Goal: Task Accomplishment & Management: Manage account settings

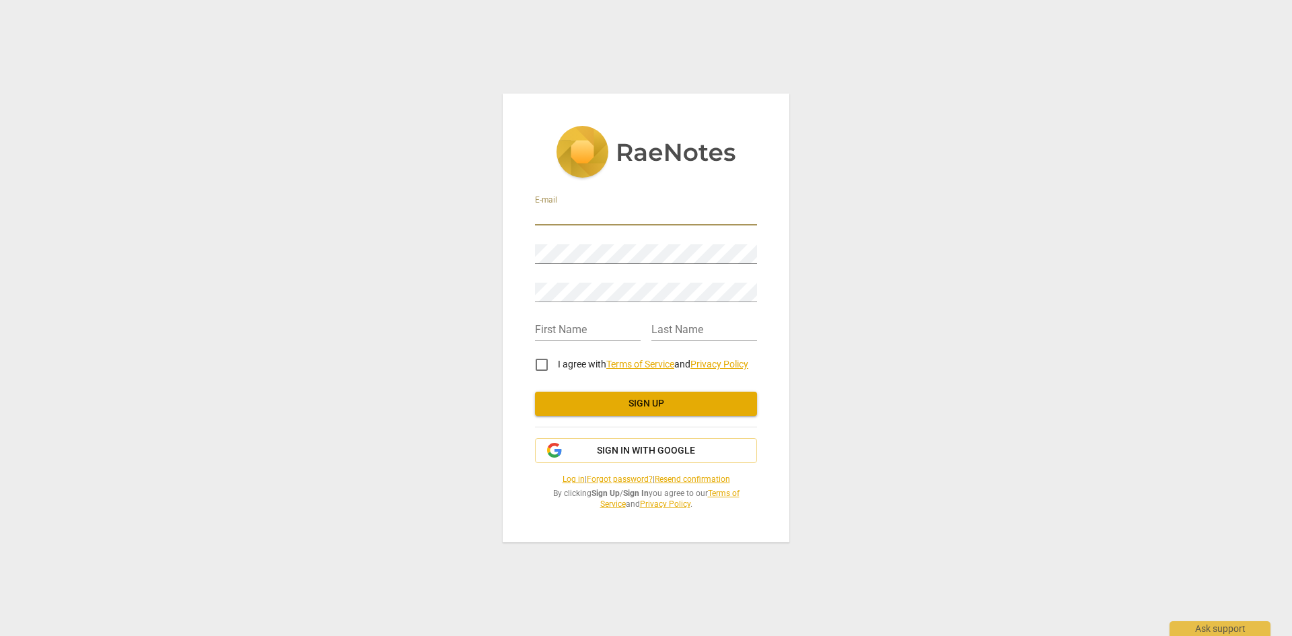
click at [568, 217] on input "email" at bounding box center [646, 216] width 222 height 20
type input "[EMAIL_ADDRESS][DOMAIN_NAME]"
type input "MANUEL"
type input "FRANCOIS-SAINT-CYR"
drag, startPoint x: 583, startPoint y: 332, endPoint x: 541, endPoint y: 327, distance: 42.7
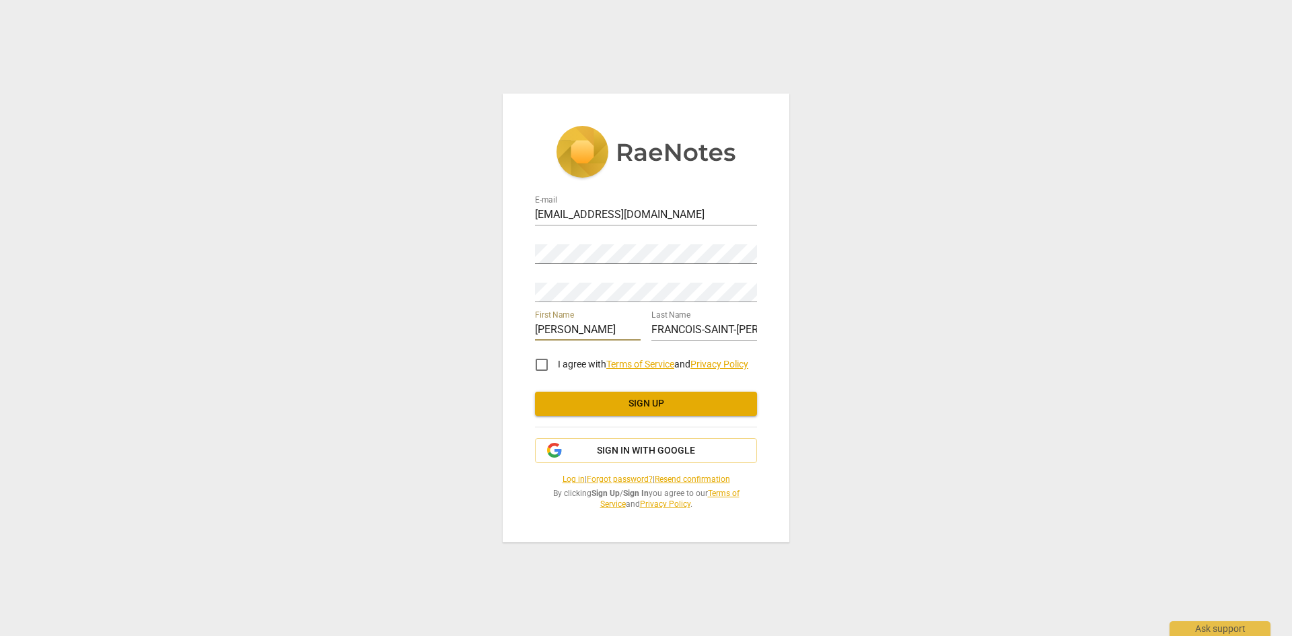
click at [541, 327] on input "MANUEL" at bounding box center [588, 331] width 106 height 20
type input "Manuel"
click at [680, 327] on input "FRANCOIS-SAINT-CYR" at bounding box center [704, 331] width 106 height 20
click at [659, 327] on input "FRANCOIS-SAINT-CYR" at bounding box center [704, 331] width 106 height 20
type input "Francois-Saint-Cyr"
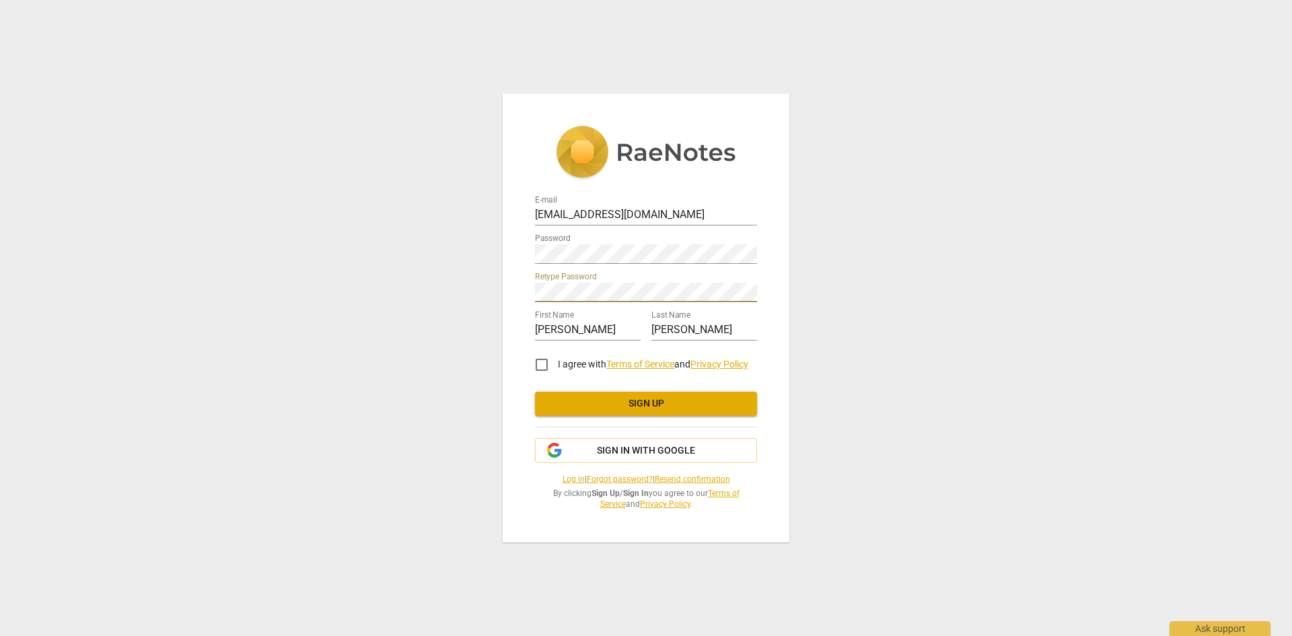
click at [544, 358] on input "I agree with Terms of Service and Privacy Policy" at bounding box center [542, 365] width 32 height 32
checkbox input "true"
click at [604, 400] on span "Sign up" at bounding box center [646, 403] width 201 height 13
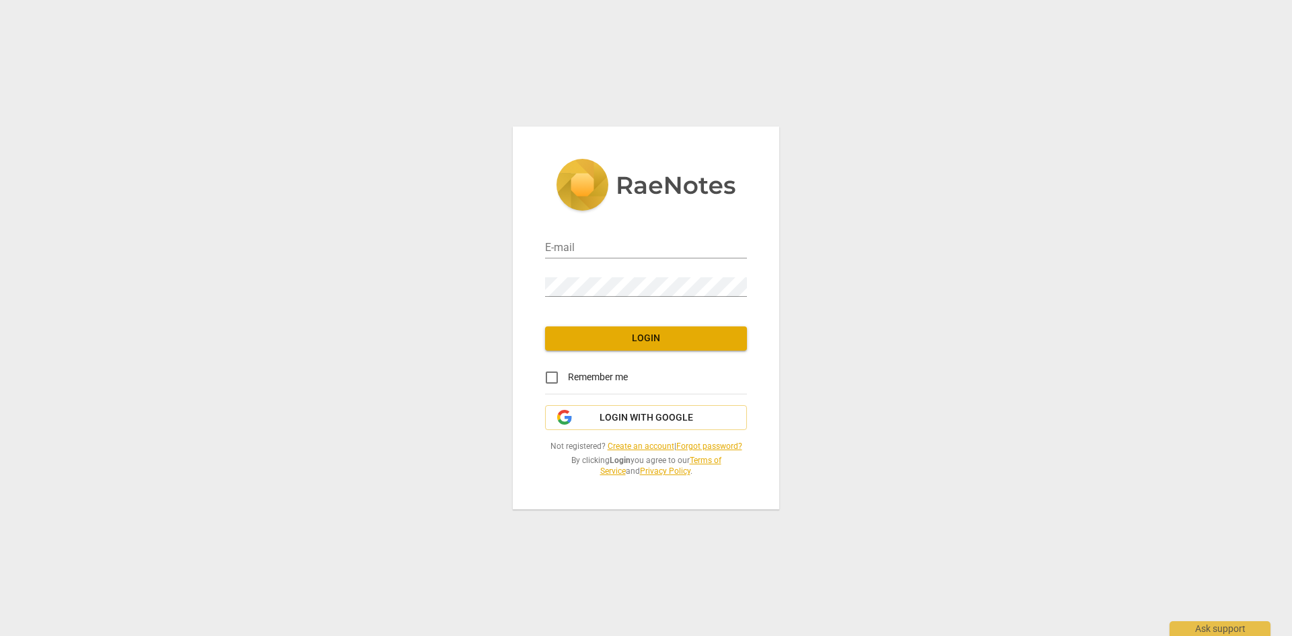
type input "[EMAIL_ADDRESS][DOMAIN_NAME]"
click at [550, 374] on input "Remember me" at bounding box center [552, 377] width 32 height 32
checkbox input "true"
click at [616, 338] on span "Login" at bounding box center [646, 338] width 180 height 13
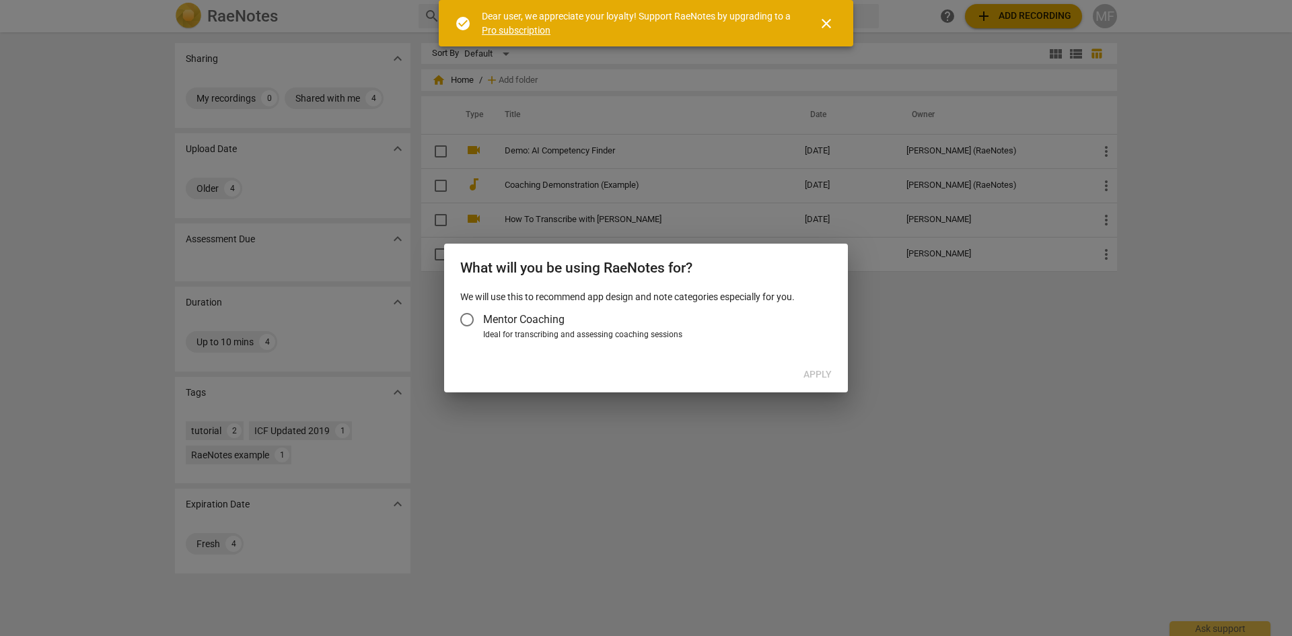
click at [830, 20] on span "close" at bounding box center [826, 23] width 16 height 16
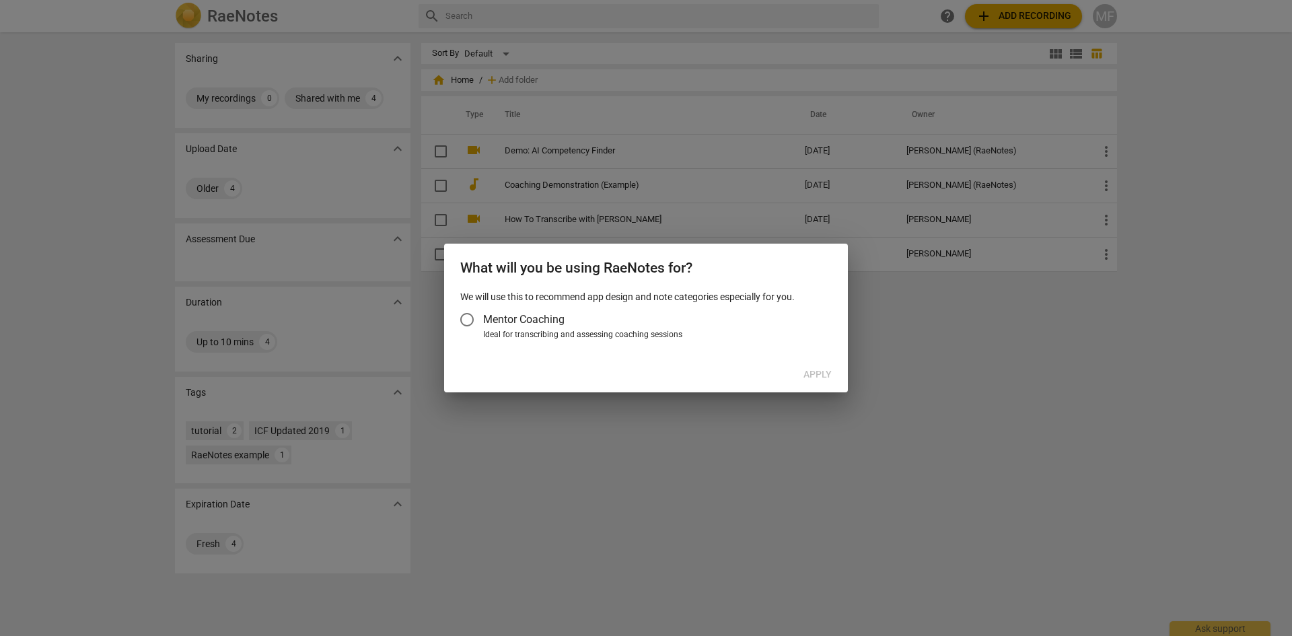
click at [467, 320] on input "Mentor Coaching" at bounding box center [467, 319] width 32 height 32
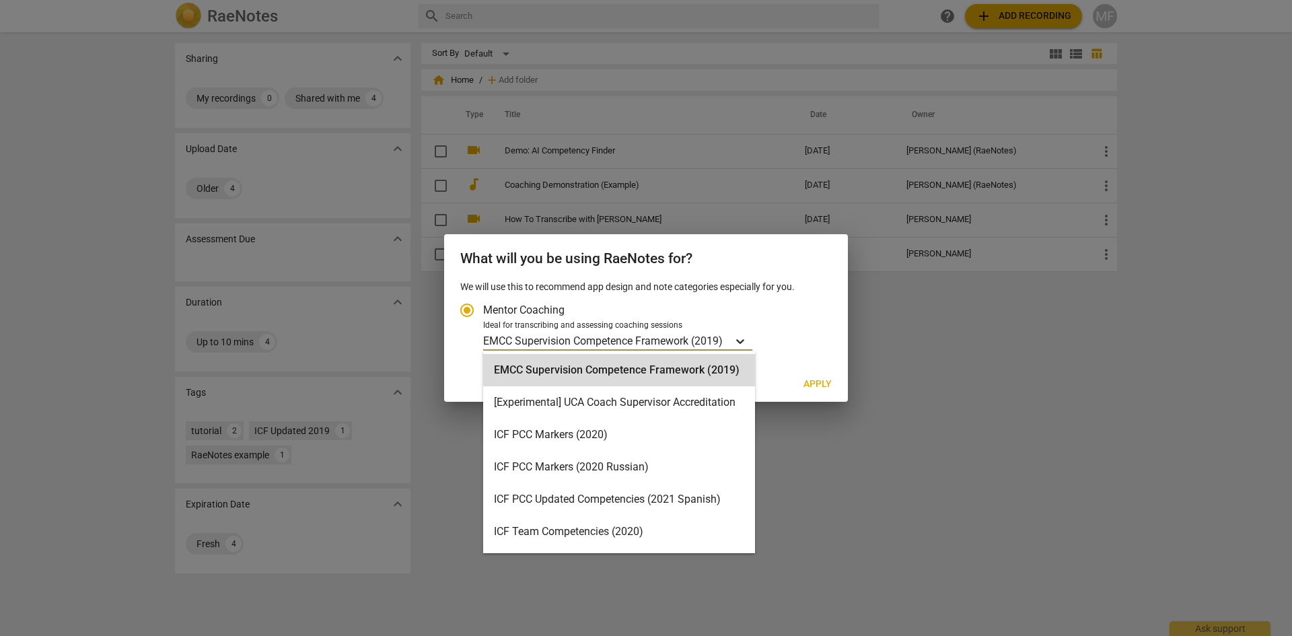
click at [744, 341] on icon "Account type" at bounding box center [740, 341] width 8 height 5
click at [0, 0] on input "Ideal for transcribing and assessing coaching sessions 16 results available. Us…" at bounding box center [0, 0] width 0 height 0
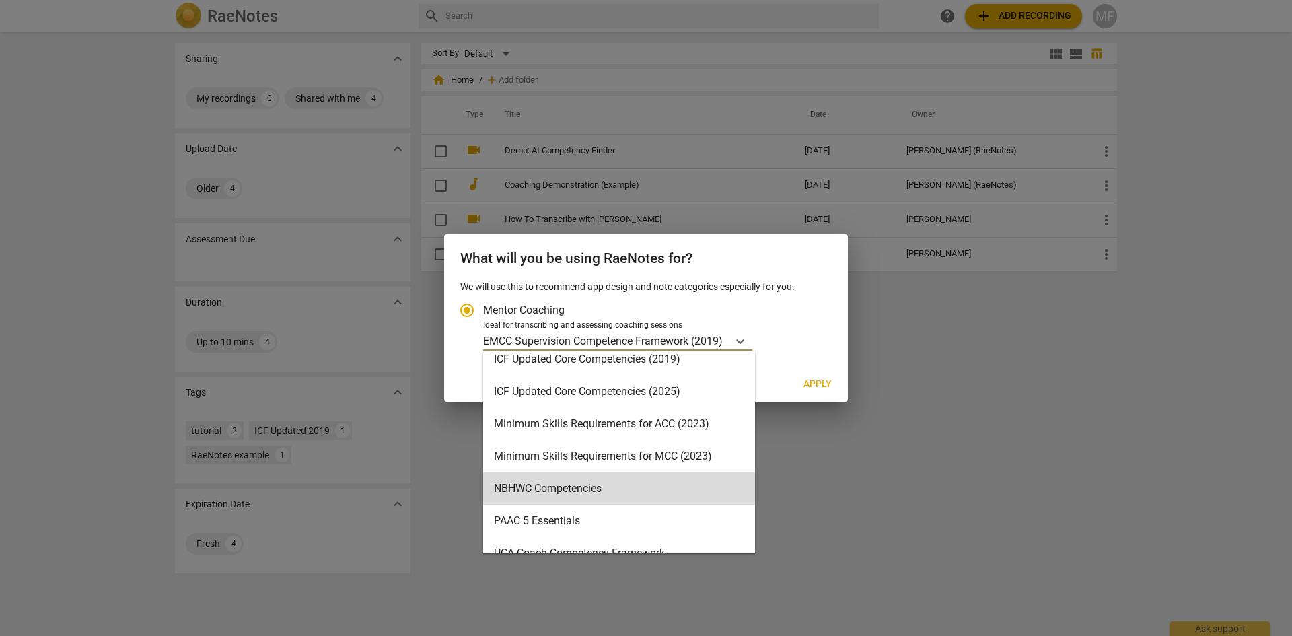
scroll to position [320, 0]
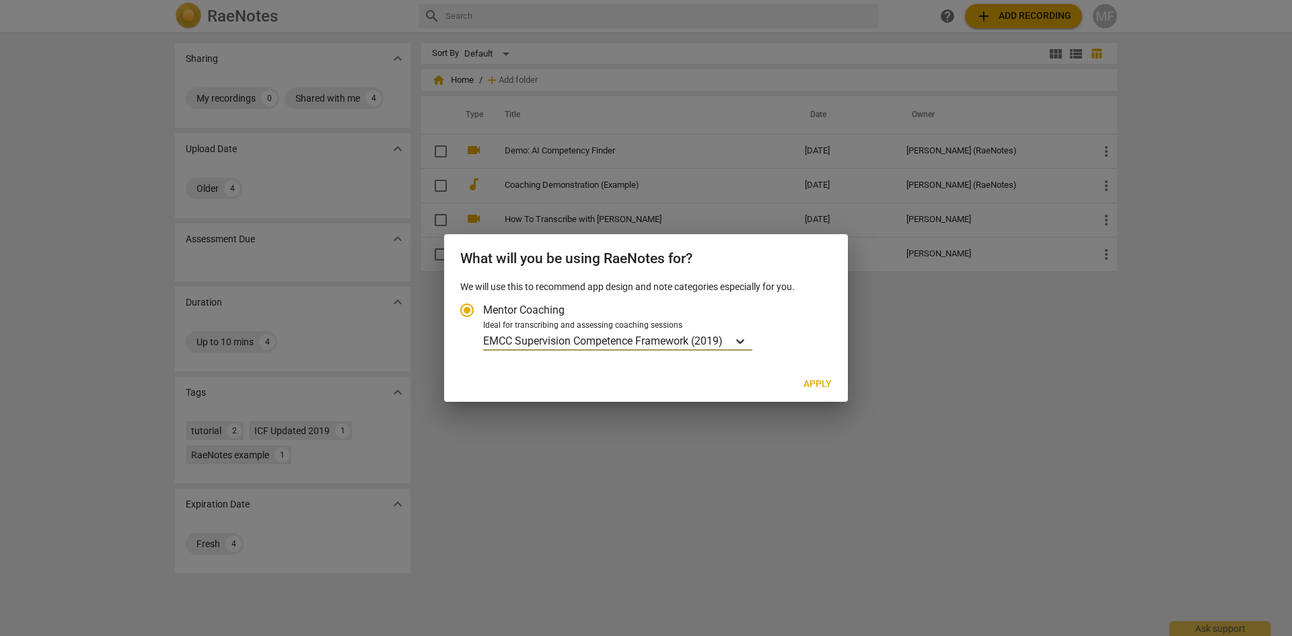
click at [742, 339] on icon "Account type" at bounding box center [739, 340] width 13 height 13
click at [0, 0] on input "Ideal for transcribing and assessing coaching sessions option EMCC Supervision …" at bounding box center [0, 0] width 0 height 0
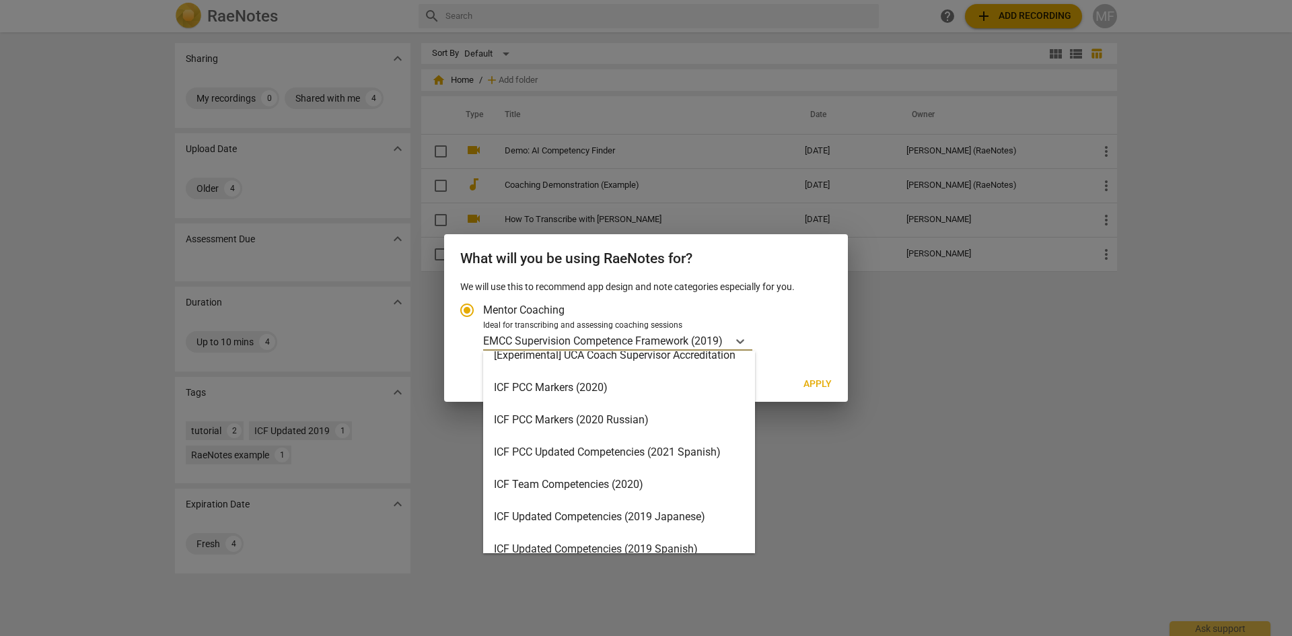
scroll to position [67, 0]
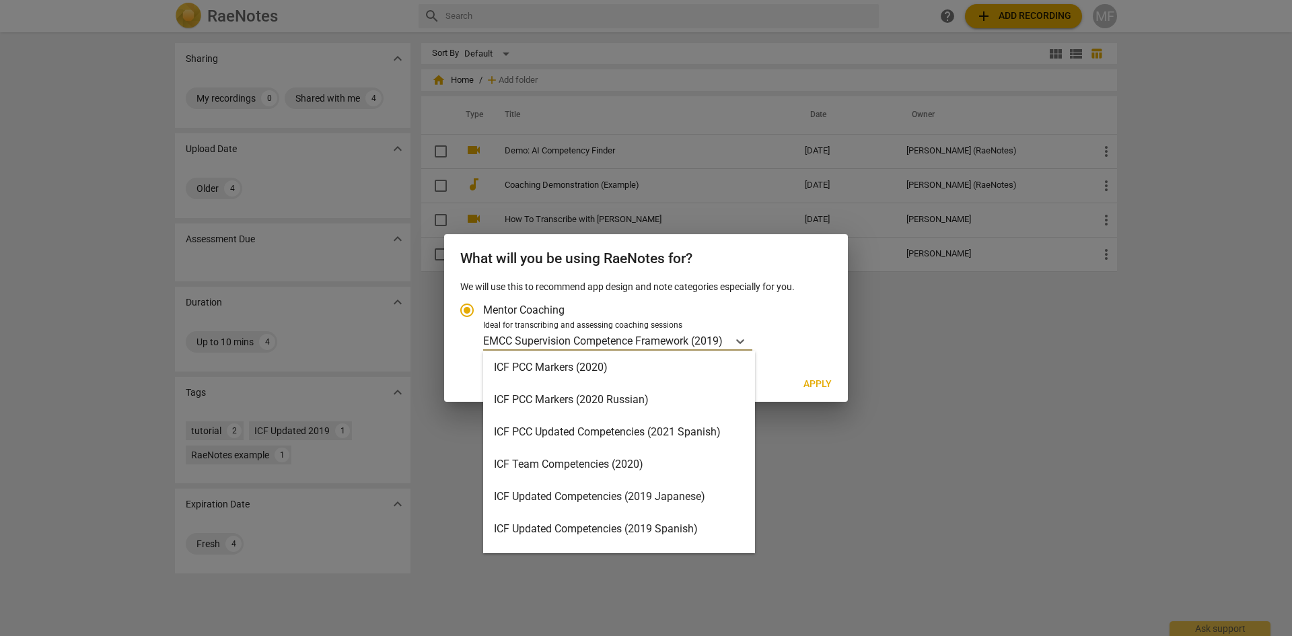
click at [595, 362] on div "ICF PCC Markers (2020)" at bounding box center [619, 367] width 272 height 32
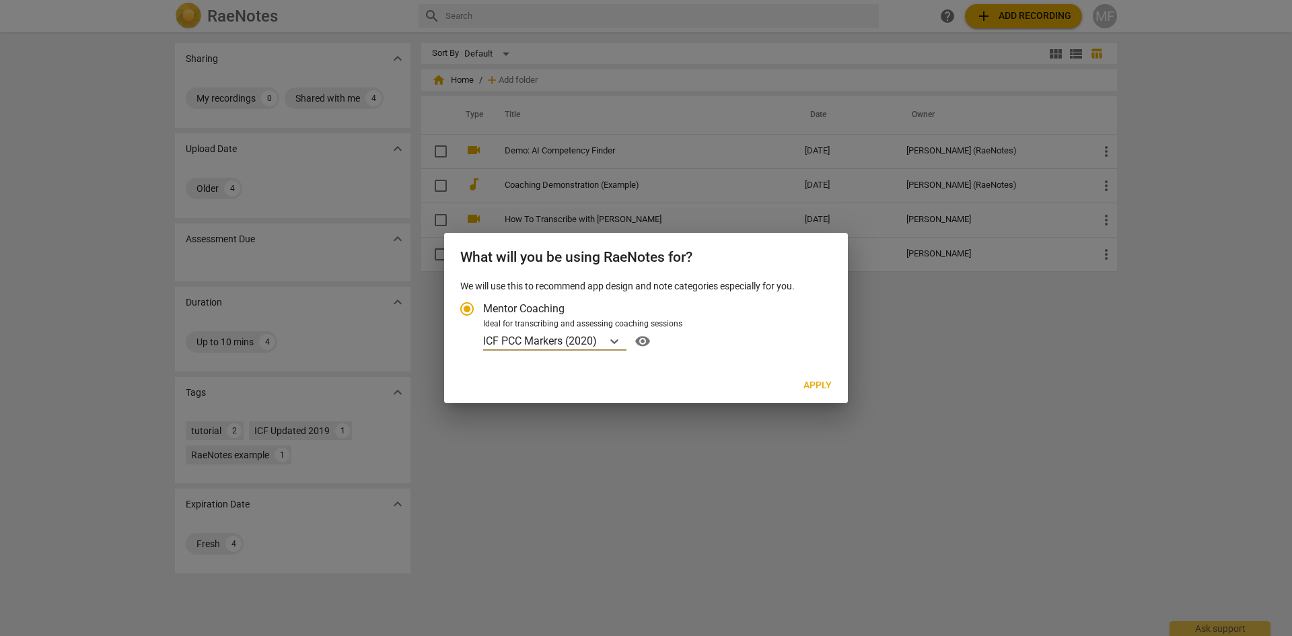
click at [811, 382] on span "Apply" at bounding box center [817, 385] width 28 height 13
radio input "false"
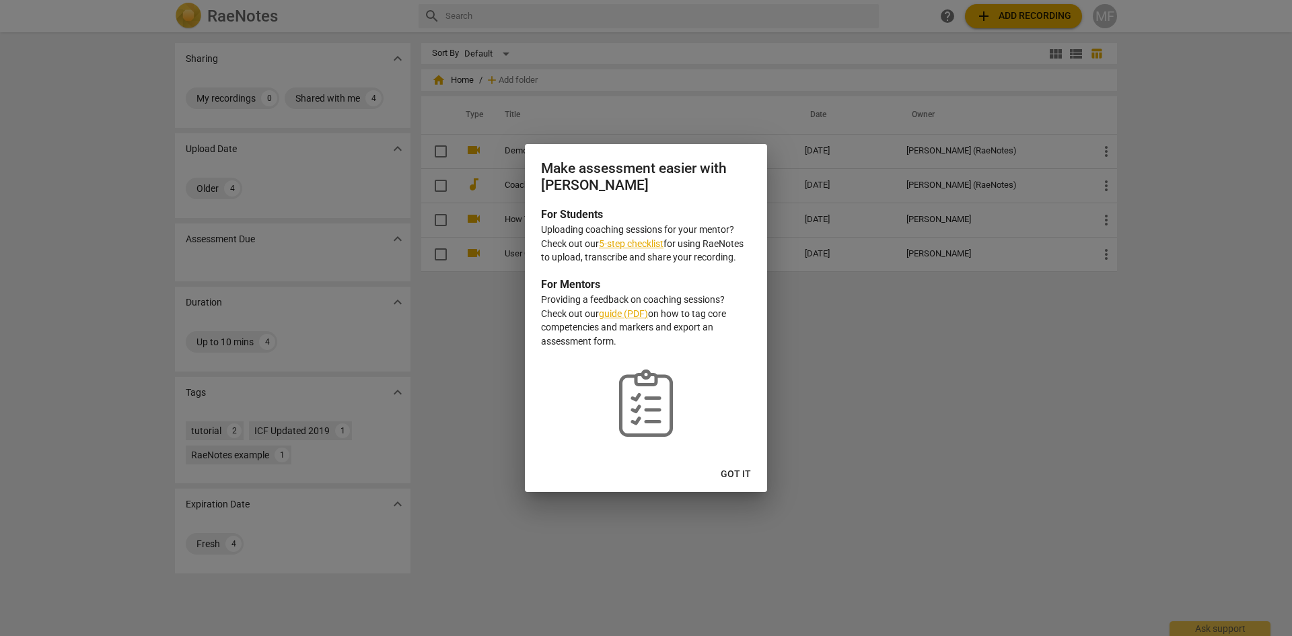
click at [629, 241] on link "5-step checklist" at bounding box center [631, 243] width 65 height 11
click at [742, 480] on span "Got it" at bounding box center [736, 474] width 30 height 13
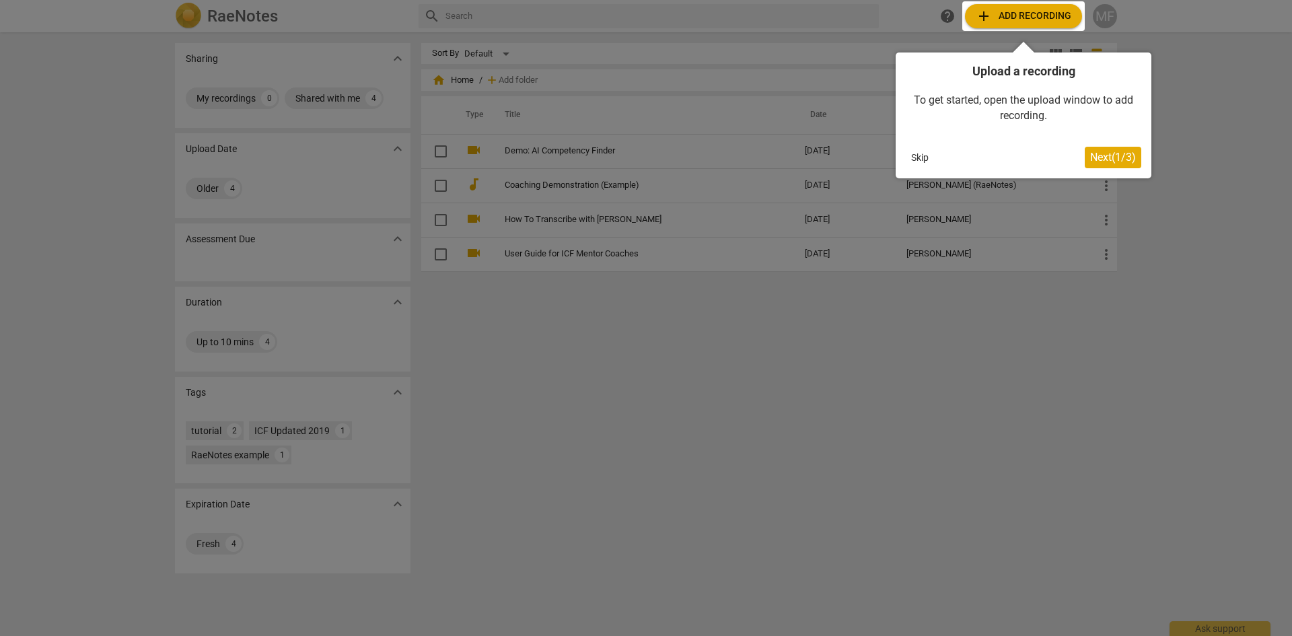
click at [1114, 154] on span "Next ( 1 / 3 )" at bounding box center [1113, 157] width 46 height 13
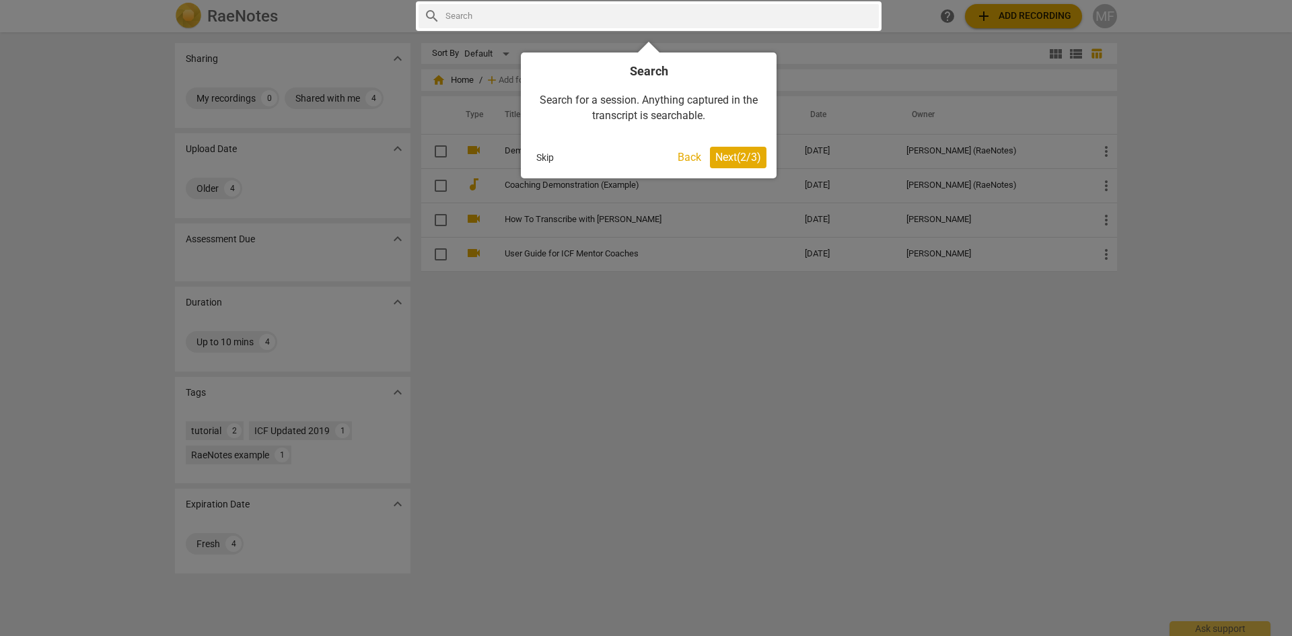
click at [739, 153] on span "Next ( 2 / 3 )" at bounding box center [738, 157] width 46 height 13
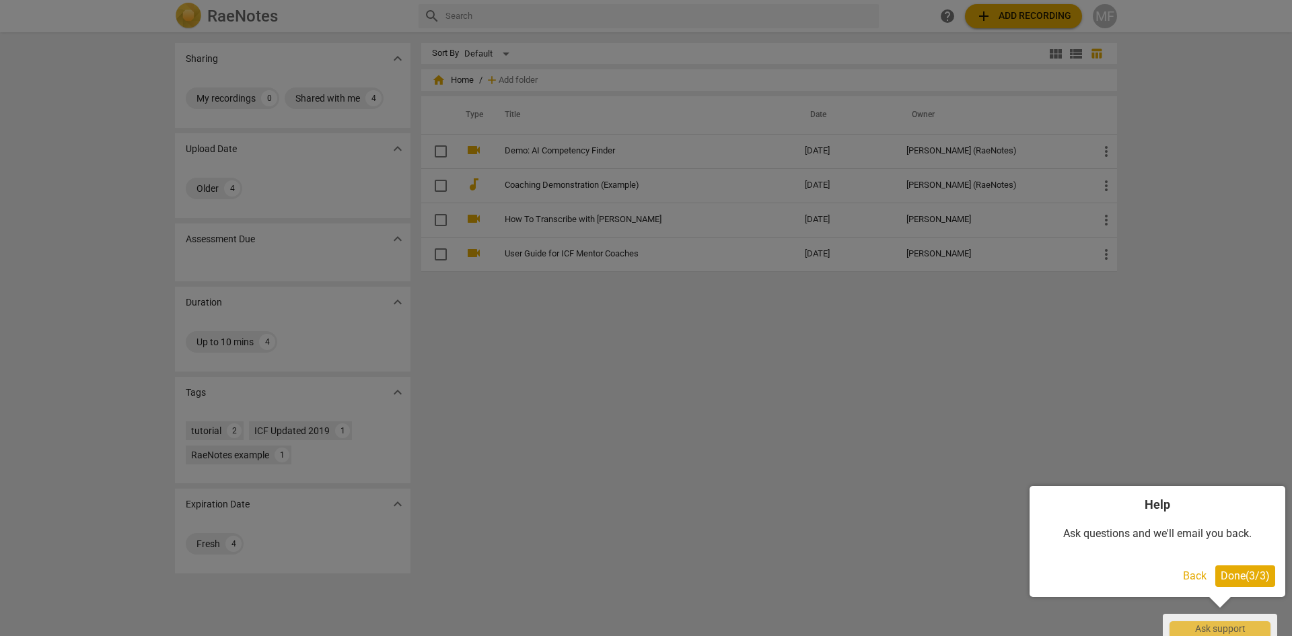
click at [1238, 575] on span "Done ( 3 / 3 )" at bounding box center [1245, 575] width 49 height 13
